Goal: Task Accomplishment & Management: Complete application form

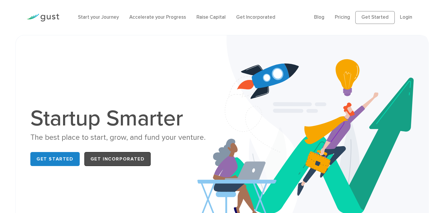
click at [109, 158] on link "Get Incorporated" at bounding box center [117, 159] width 67 height 14
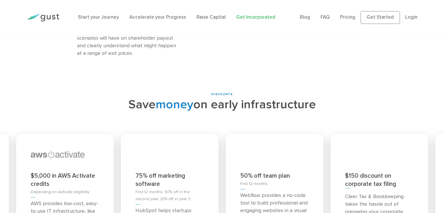
scroll to position [2365, 0]
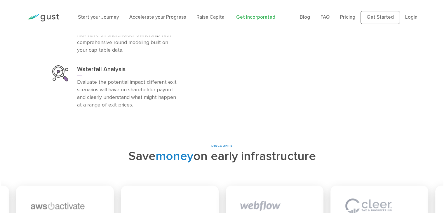
click at [50, 18] on img at bounding box center [43, 18] width 33 height 8
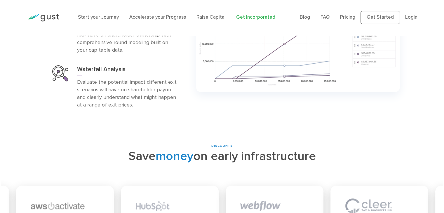
scroll to position [2338, 0]
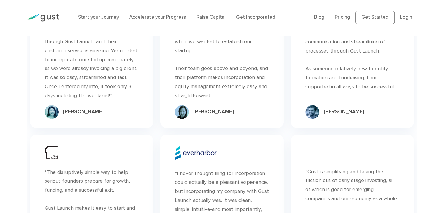
scroll to position [1964, 0]
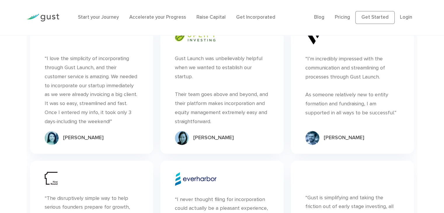
click at [146, 20] on li "Accelerate your Progress" at bounding box center [157, 18] width 57 height 8
click at [143, 13] on div "Start your Journey Accelerate your Progress Raise Capital Get Incorporated" at bounding box center [192, 17] width 236 height 19
click at [144, 17] on link "Accelerate your Progress" at bounding box center [157, 17] width 57 height 6
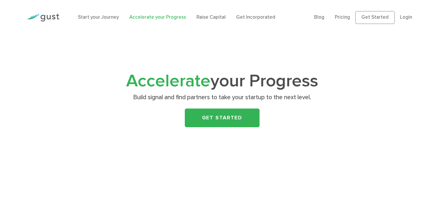
click at [202, 114] on link "Get Started" at bounding box center [222, 118] width 75 height 19
